Goal: Transaction & Acquisition: Subscribe to service/newsletter

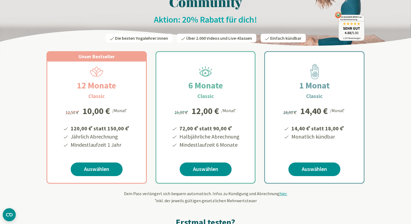
scroll to position [53, 0]
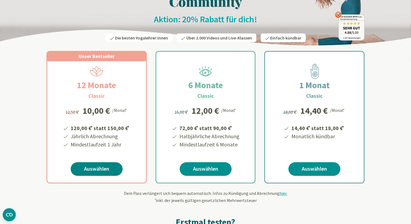
click at [102, 173] on link "Auswählen" at bounding box center [97, 169] width 52 height 14
